Goal: Task Accomplishment & Management: Manage account settings

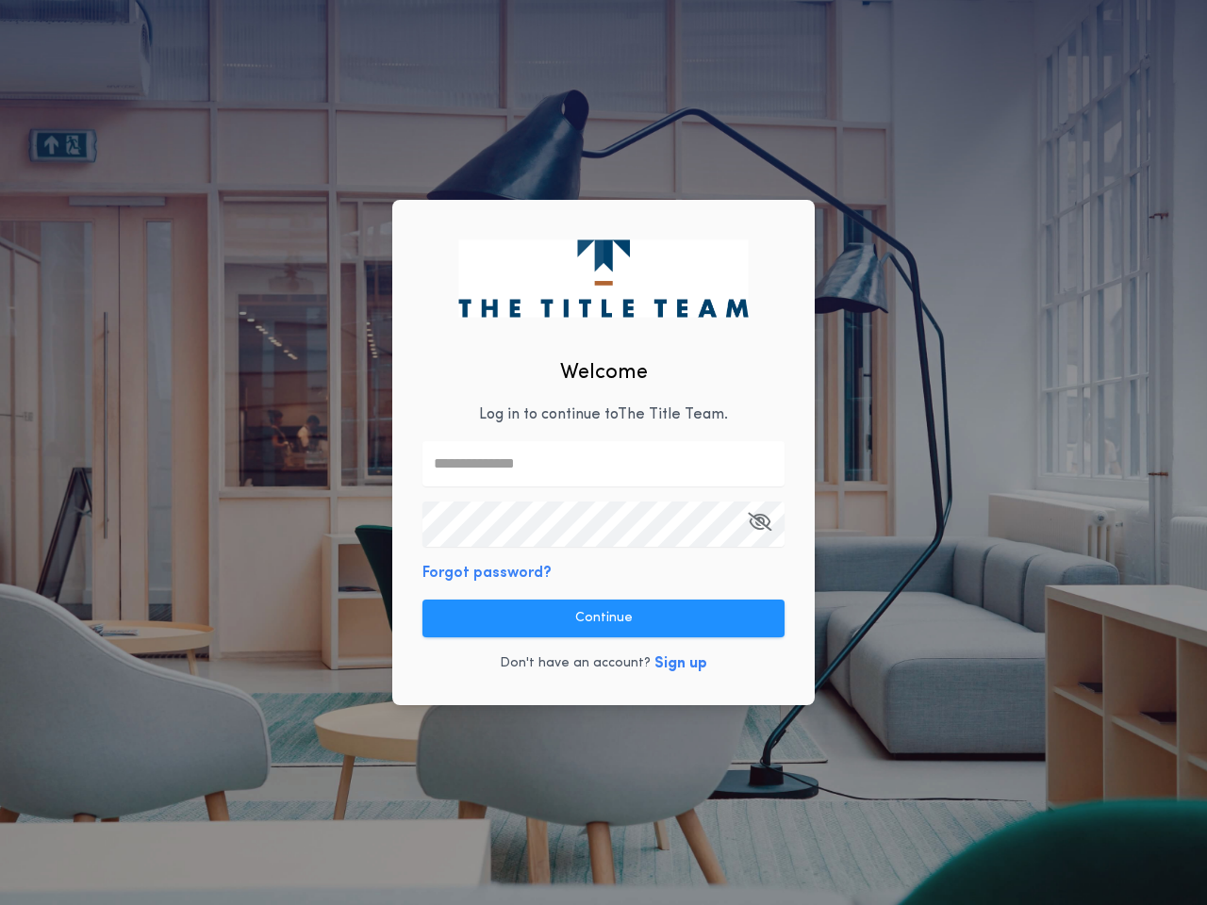
click at [604, 453] on input "text" at bounding box center [604, 463] width 362 height 45
click at [759, 522] on icon "button" at bounding box center [760, 522] width 24 height 1
click at [484, 572] on button "Forgot password?" at bounding box center [487, 573] width 129 height 23
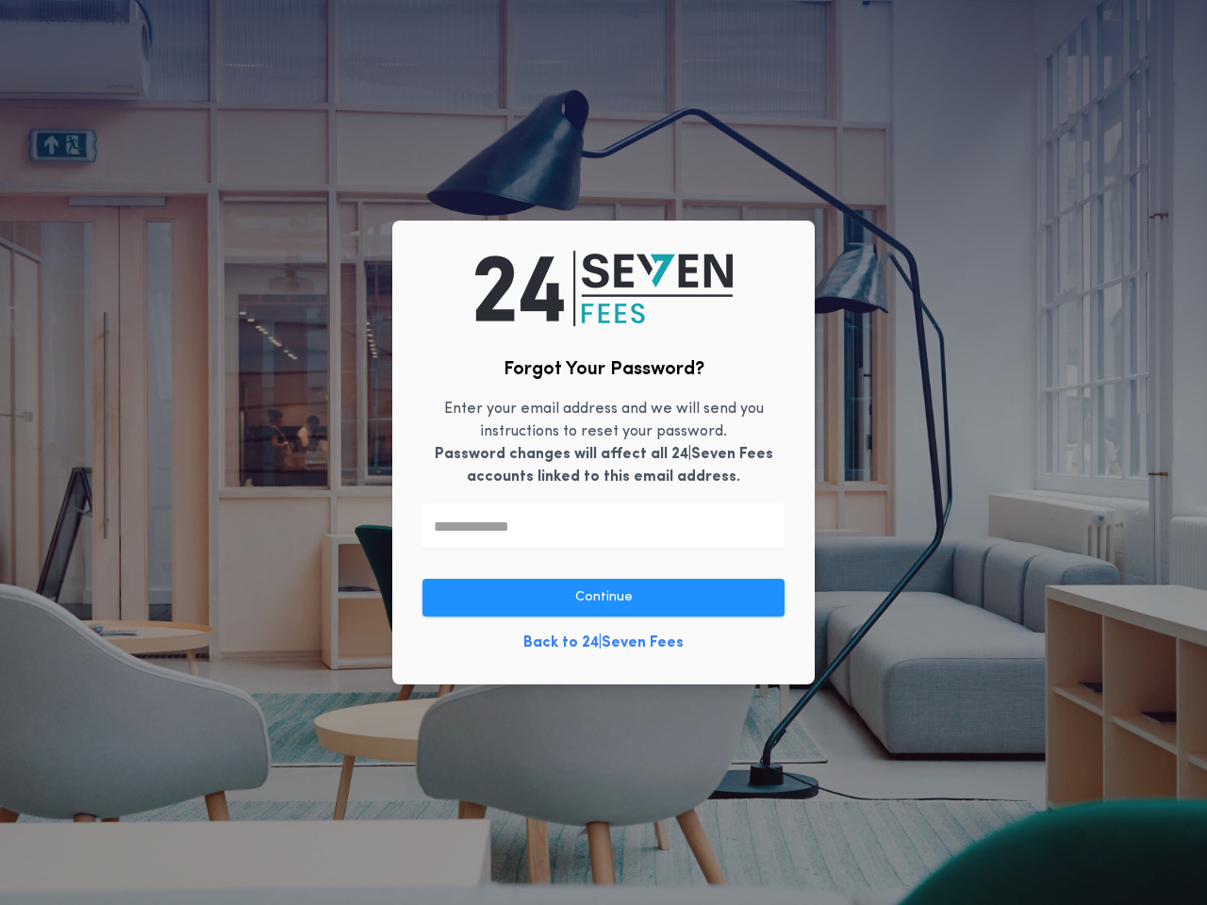
click at [604, 632] on link "Back to 24|Seven Fees" at bounding box center [603, 643] width 160 height 23
click at [676, 664] on div "Forgot Your Password? Enter your email address and we will send you instruction…" at bounding box center [603, 452] width 1207 height 905
click at [617, 893] on button "button" at bounding box center [617, 905] width 27 height 47
